Goal: Transaction & Acquisition: Obtain resource

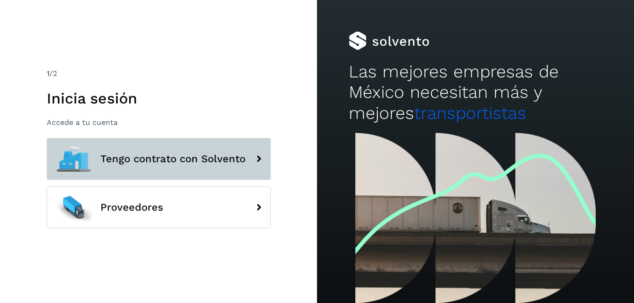
click at [111, 163] on span "Tengo contrato con Solvento" at bounding box center [172, 159] width 145 height 11
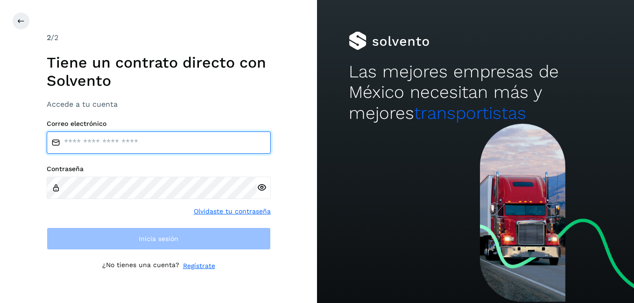
click at [76, 145] on input "email" at bounding box center [159, 143] width 224 height 22
type input "*"
type input "**********"
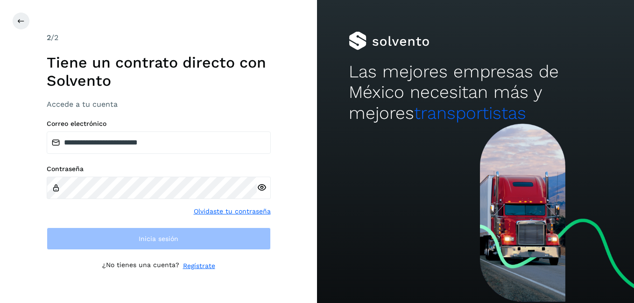
click at [289, 117] on div "**********" at bounding box center [158, 151] width 317 height 303
click at [260, 188] on div at bounding box center [264, 188] width 14 height 22
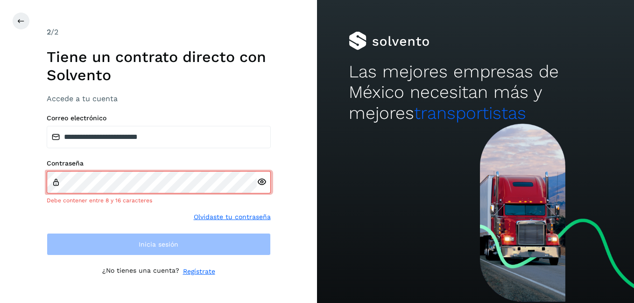
click at [260, 188] on div at bounding box center [264, 182] width 14 height 22
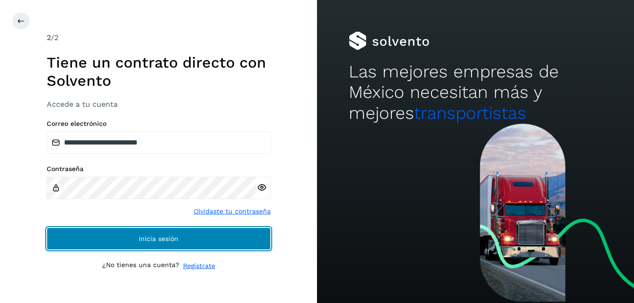
click at [155, 237] on span "Inicia sesión" at bounding box center [159, 239] width 40 height 7
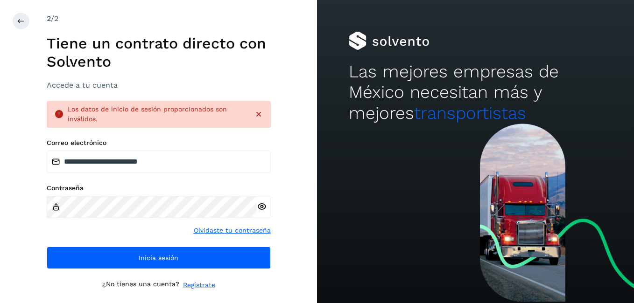
click at [258, 116] on icon at bounding box center [258, 114] width 9 height 9
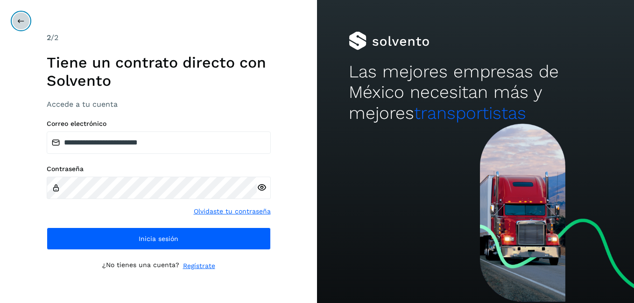
click at [20, 21] on icon at bounding box center [20, 20] width 7 height 7
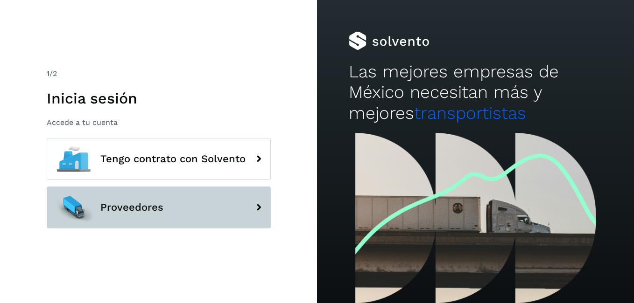
click at [161, 207] on span "Proveedores" at bounding box center [131, 207] width 63 height 11
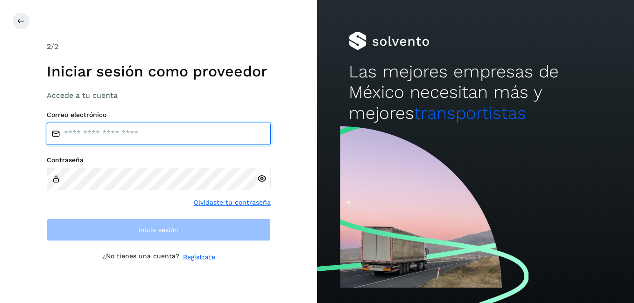
click at [65, 133] on input "email" at bounding box center [159, 134] width 224 height 22
type input "**********"
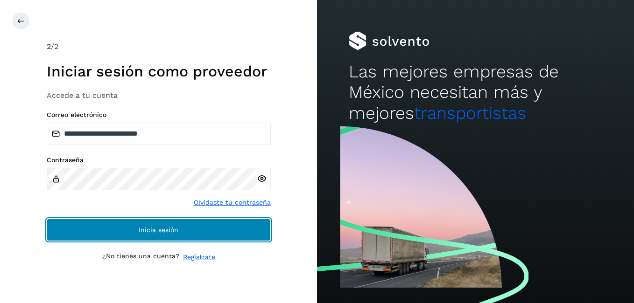
click at [170, 230] on span "Inicia sesión" at bounding box center [159, 230] width 40 height 7
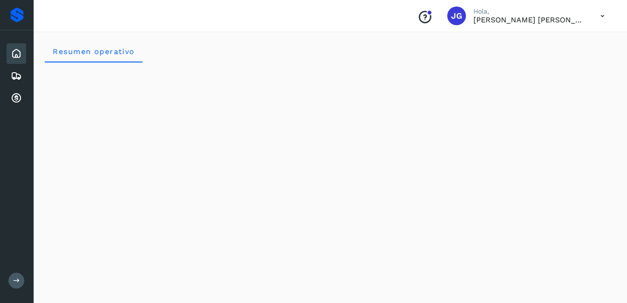
click at [16, 53] on icon at bounding box center [16, 53] width 11 height 11
click at [15, 74] on icon at bounding box center [16, 75] width 11 height 11
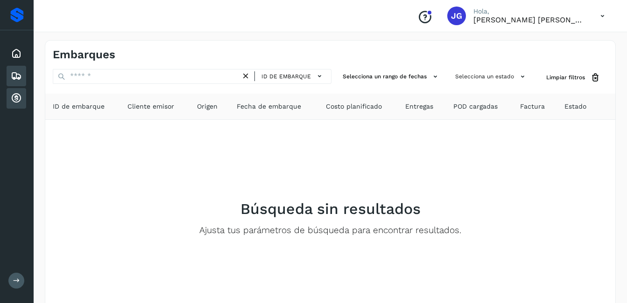
click at [16, 99] on icon at bounding box center [16, 98] width 11 height 11
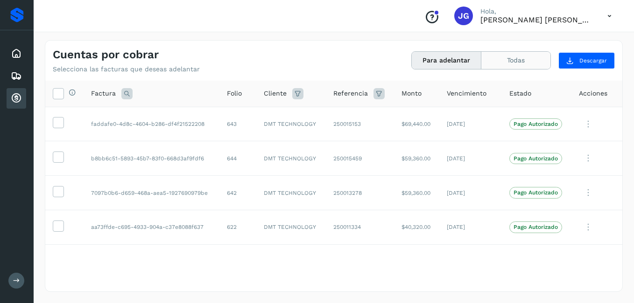
click at [515, 60] on button "Todas" at bounding box center [515, 60] width 69 height 17
click at [536, 126] on p "Pago Autorizado" at bounding box center [535, 124] width 44 height 7
click at [580, 124] on icon at bounding box center [588, 124] width 19 height 19
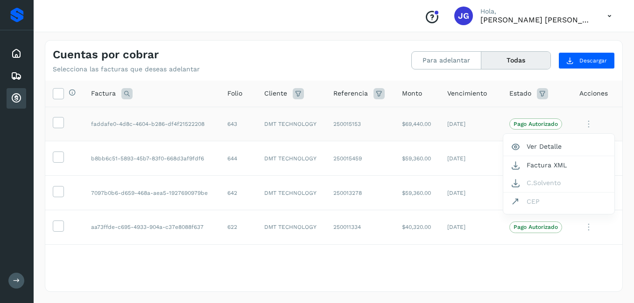
click at [593, 127] on div at bounding box center [317, 151] width 634 height 303
click at [56, 123] on icon at bounding box center [58, 122] width 10 height 10
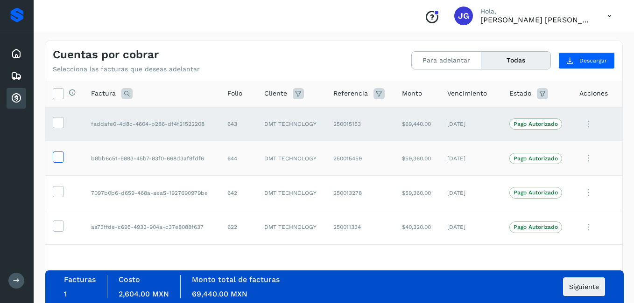
click at [56, 157] on icon at bounding box center [58, 157] width 10 height 10
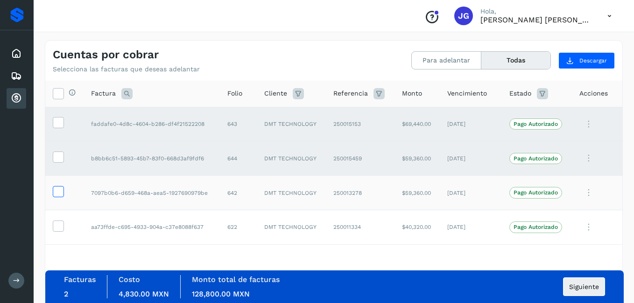
click at [59, 189] on icon at bounding box center [58, 191] width 10 height 10
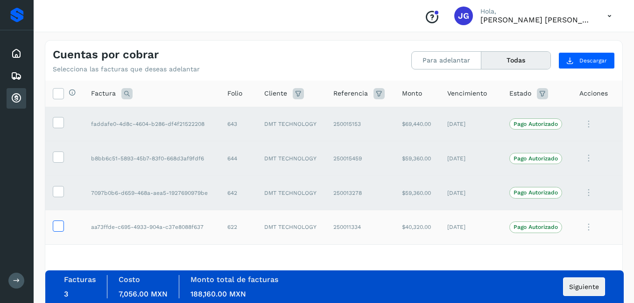
click at [57, 225] on icon at bounding box center [58, 226] width 10 height 10
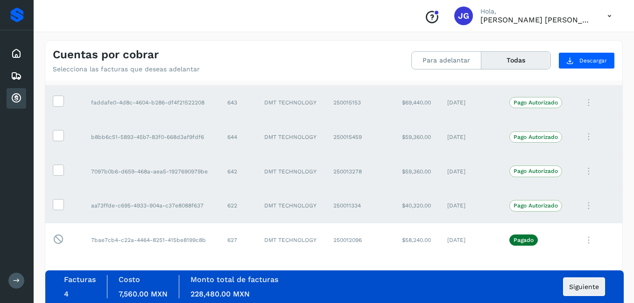
scroll to position [37, 0]
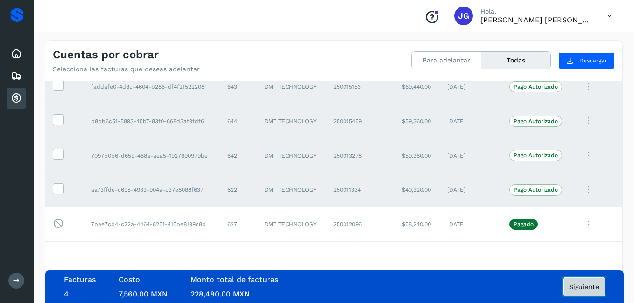
click at [582, 291] on button "Siguiente" at bounding box center [584, 287] width 42 height 19
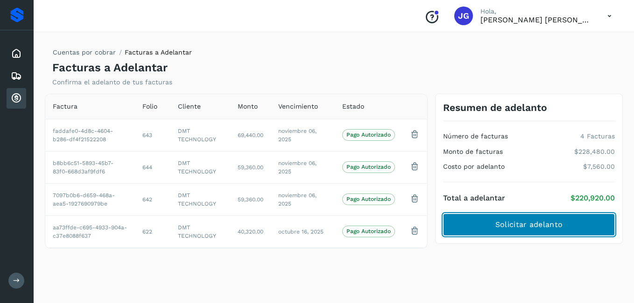
click at [502, 225] on span "Solicitar adelanto" at bounding box center [528, 225] width 67 height 10
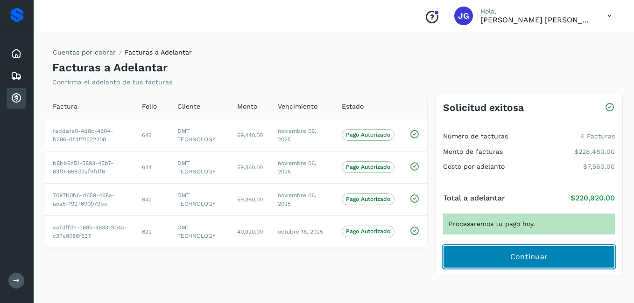
click at [482, 261] on button "Continuar" at bounding box center [529, 257] width 172 height 22
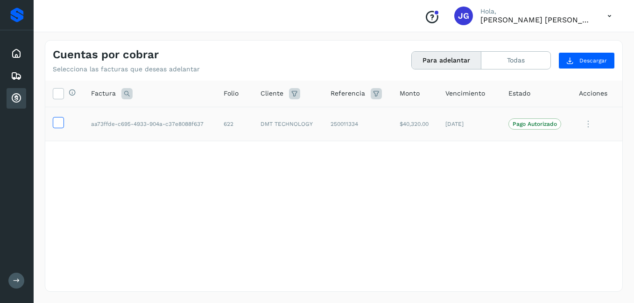
click at [58, 122] on icon at bounding box center [58, 122] width 10 height 10
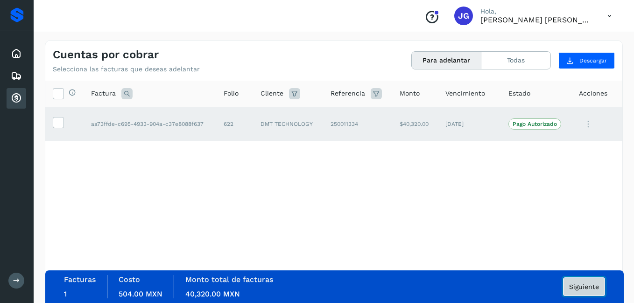
click at [581, 289] on span "Siguiente" at bounding box center [584, 287] width 30 height 7
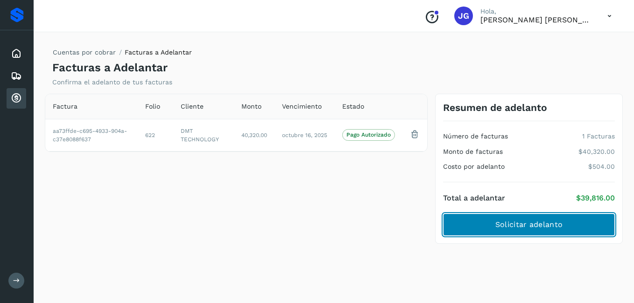
click at [500, 227] on span "Solicitar adelanto" at bounding box center [528, 225] width 67 height 10
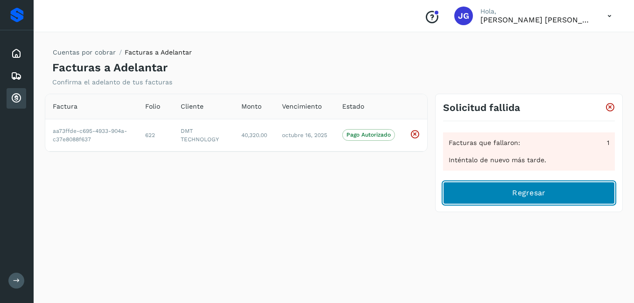
click at [486, 195] on button "Regresar" at bounding box center [529, 193] width 172 height 22
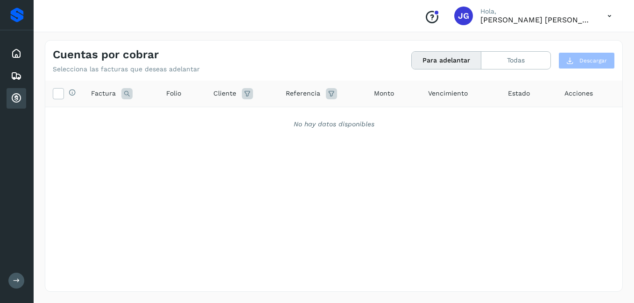
click at [15, 98] on icon at bounding box center [16, 98] width 11 height 11
click at [18, 98] on icon at bounding box center [16, 98] width 11 height 11
click at [19, 98] on icon at bounding box center [16, 98] width 11 height 11
click at [18, 98] on icon at bounding box center [16, 98] width 11 height 11
